Goal: Task Accomplishment & Management: Manage account settings

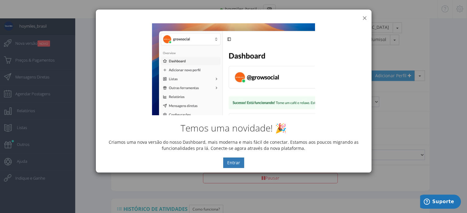
click at [363, 18] on button "×" at bounding box center [364, 18] width 5 height 8
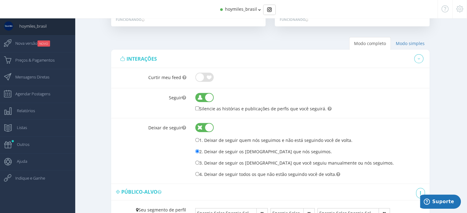
scroll to position [255, 0]
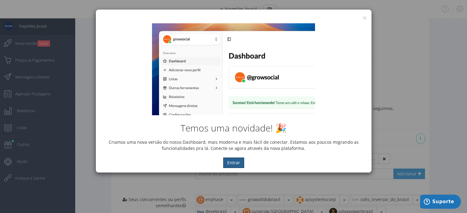
scroll to position [255, 0]
click at [366, 20] on div "Temos uma novidade! 🎉 Criamos uma nova versão do nosso Dashboard, mais moderna …" at bounding box center [233, 96] width 275 height 154
click at [364, 17] on button "×" at bounding box center [364, 18] width 5 height 8
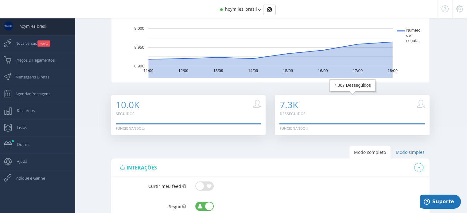
scroll to position [92, 0]
